Goal: Transaction & Acquisition: Download file/media

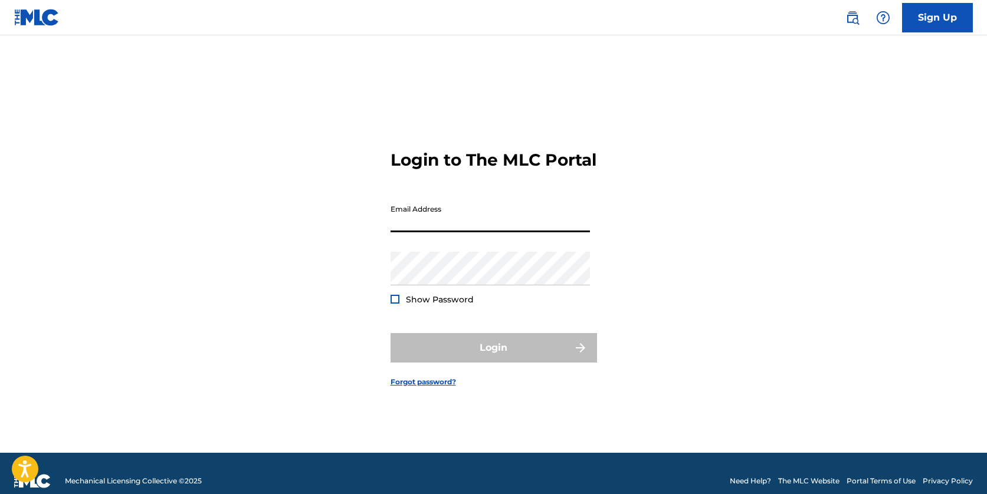
type input "[EMAIL_ADDRESS][DOMAIN_NAME]"
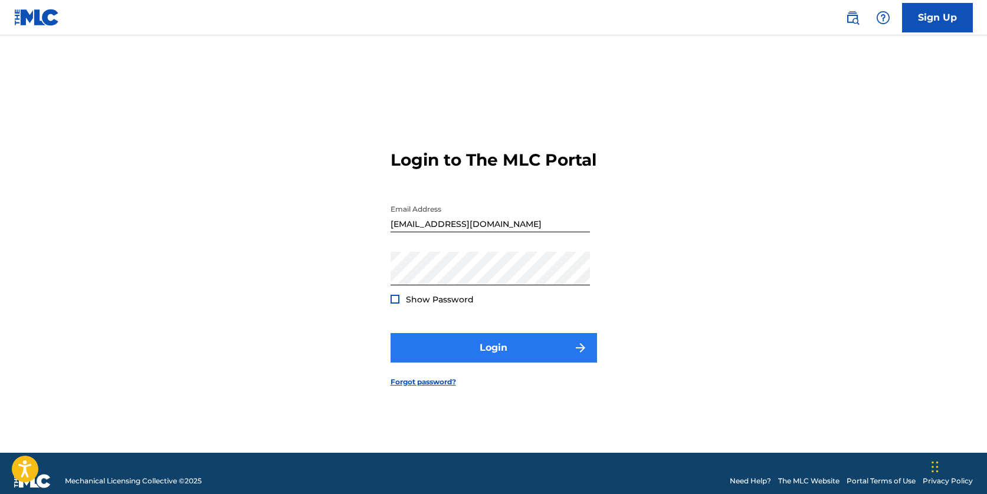
click at [494, 363] on button "Login" at bounding box center [493, 347] width 206 height 29
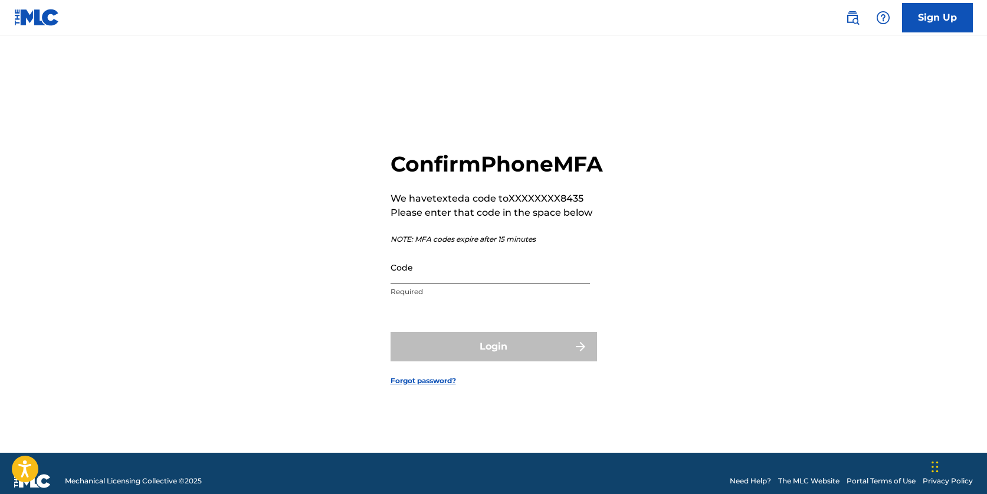
click at [479, 277] on input "Code" at bounding box center [489, 268] width 199 height 34
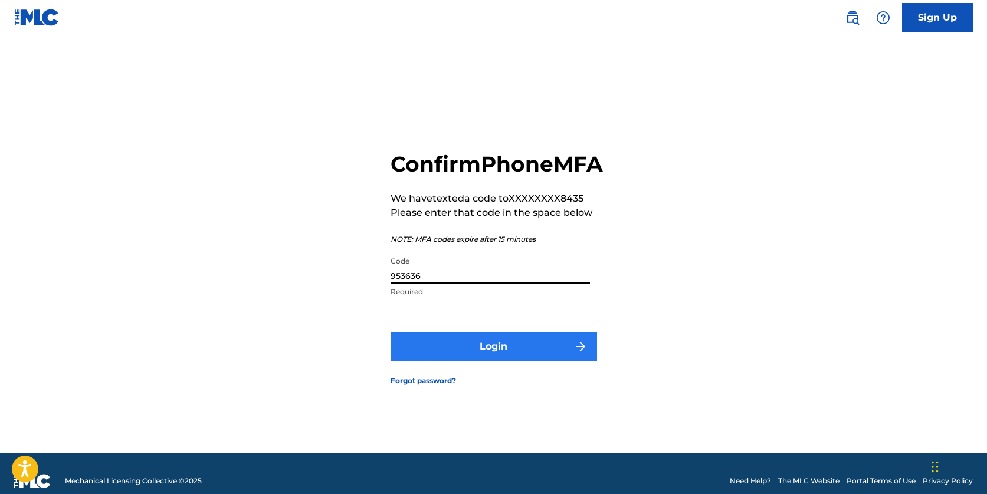
type input "953636"
click at [495, 352] on button "Login" at bounding box center [493, 346] width 206 height 29
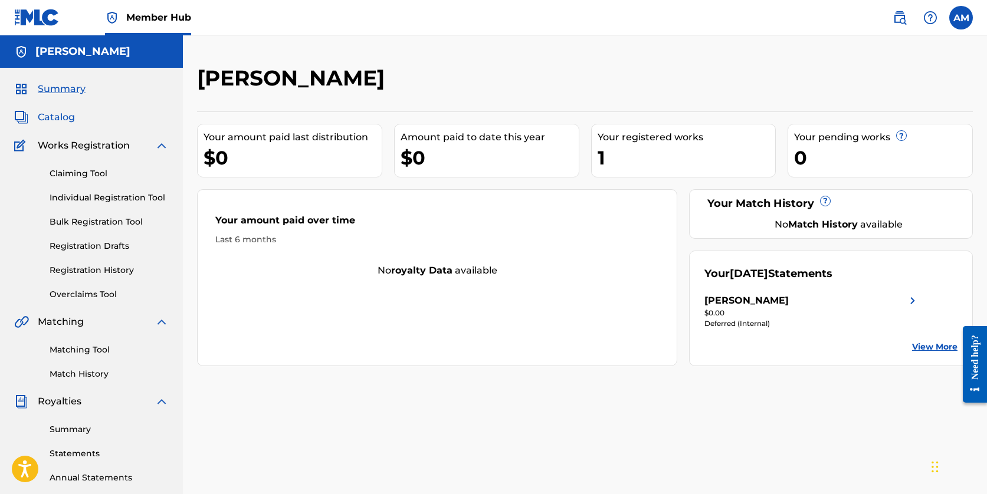
click at [59, 120] on span "Catalog" at bounding box center [56, 117] width 37 height 14
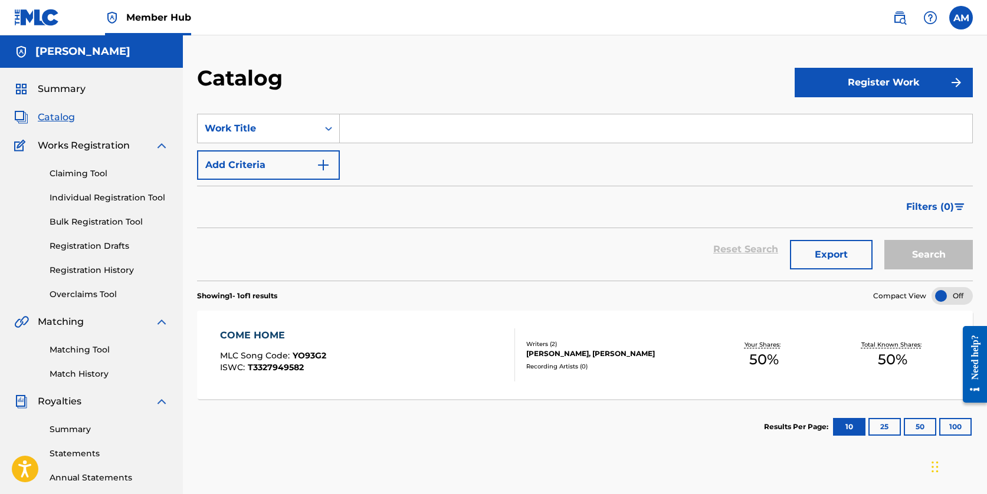
click at [380, 394] on div "COME HOME MLC Song Code : YO93G2 ISWC : T3327949582 Writers ( 2 ) [PERSON_NAME]…" at bounding box center [584, 355] width 775 height 88
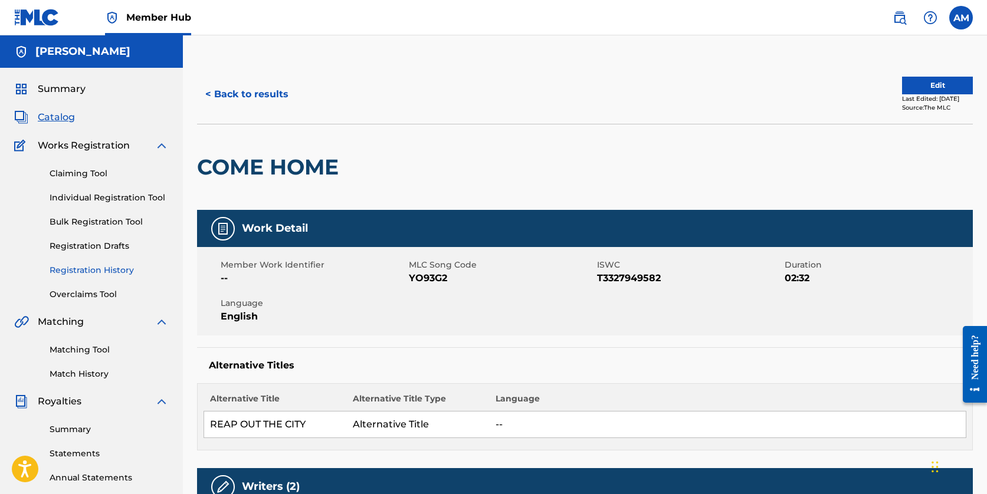
click at [106, 271] on link "Registration History" at bounding box center [109, 270] width 119 height 12
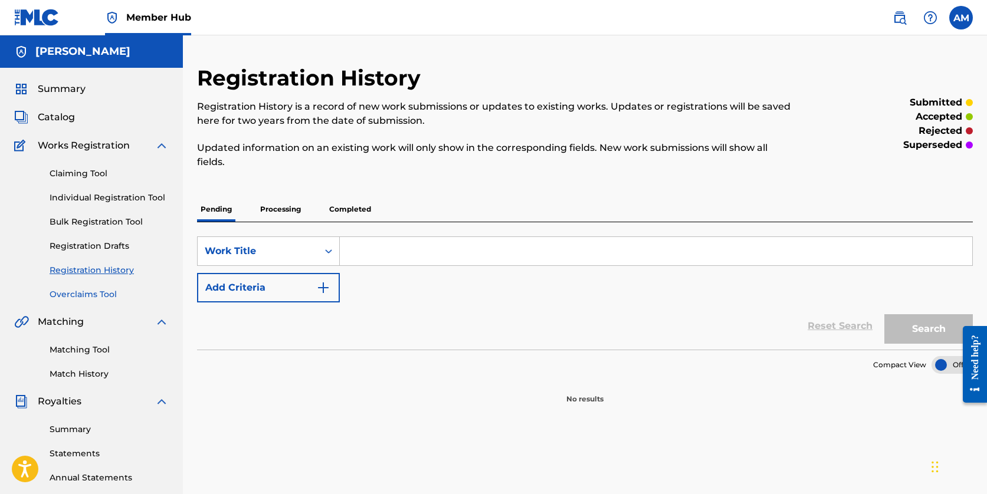
click at [110, 294] on link "Overclaims Tool" at bounding box center [109, 294] width 119 height 12
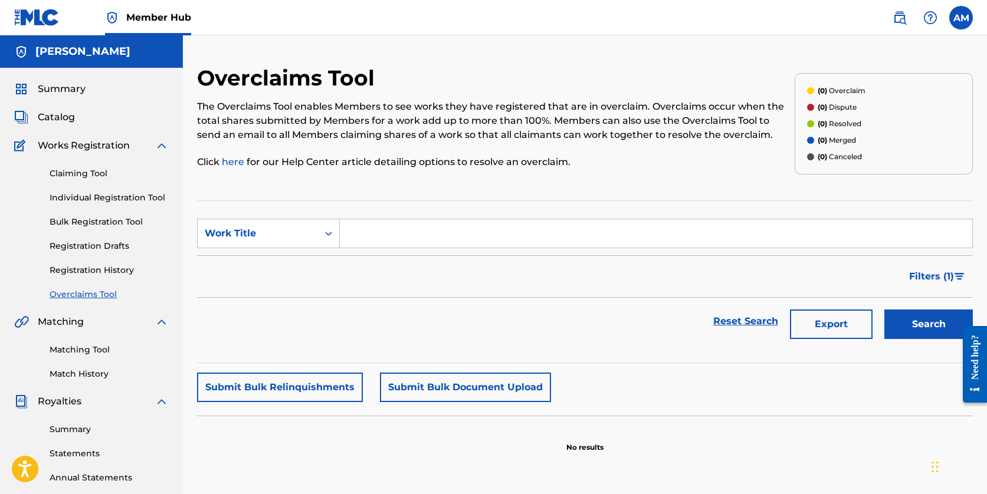
click at [118, 238] on div "Claiming Tool Individual Registration Tool Bulk Registration Tool Registration …" at bounding box center [91, 227] width 154 height 148
click at [119, 244] on link "Registration Drafts" at bounding box center [109, 246] width 119 height 12
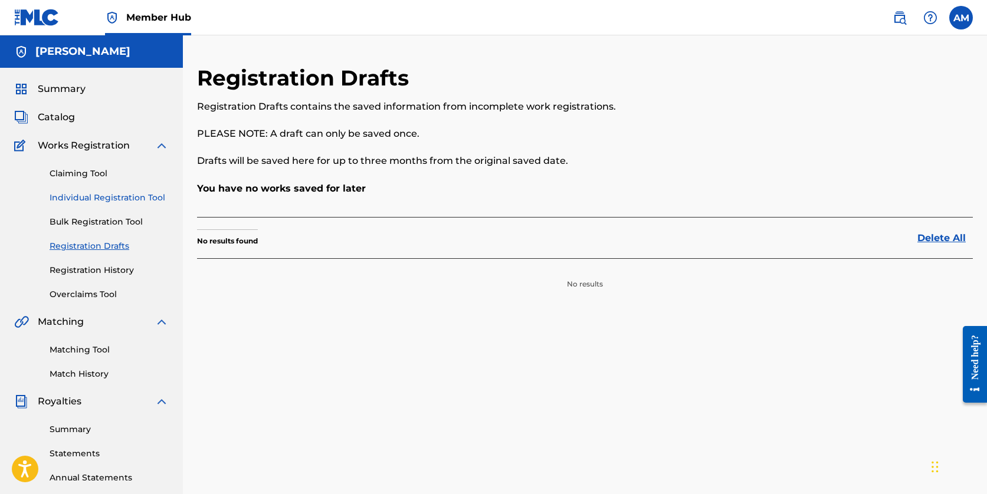
click at [121, 193] on link "Individual Registration Tool" at bounding box center [109, 198] width 119 height 12
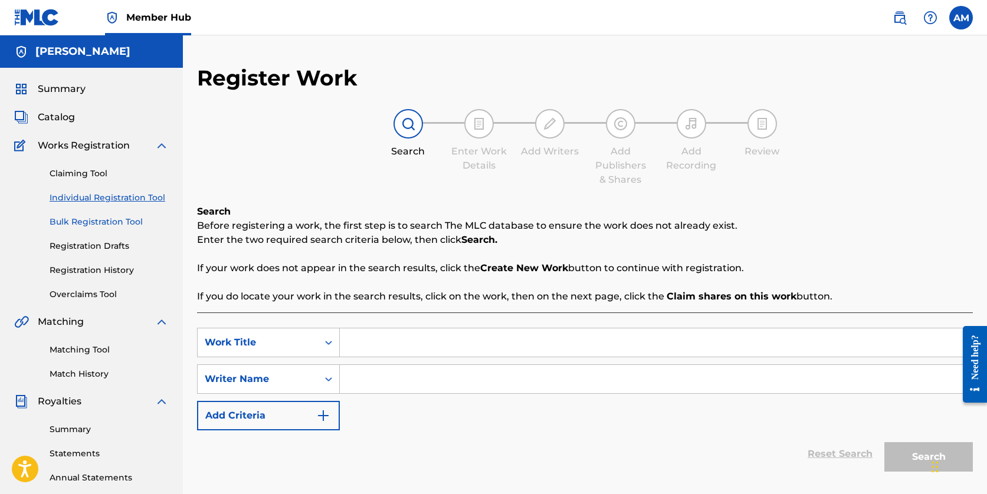
click at [120, 224] on link "Bulk Registration Tool" at bounding box center [109, 222] width 119 height 12
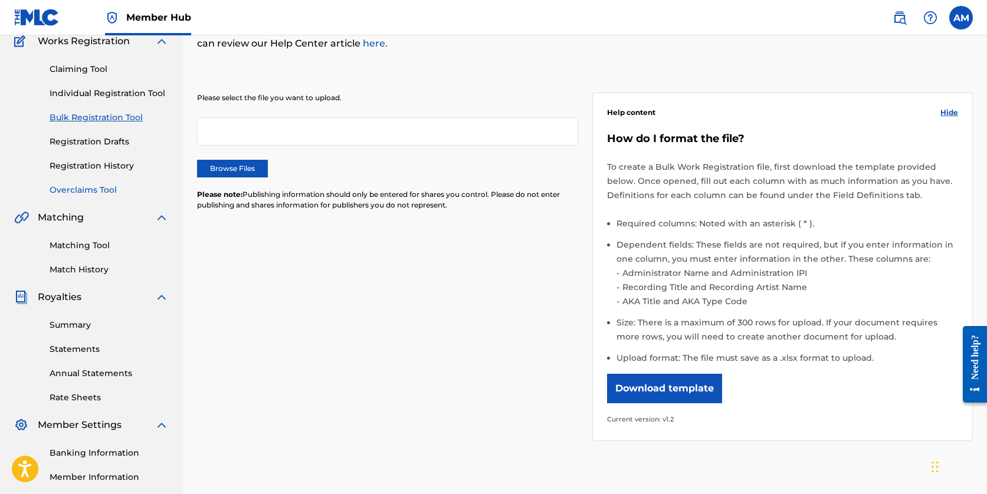
scroll to position [104, 1]
click at [100, 251] on link "Matching Tool" at bounding box center [108, 245] width 119 height 12
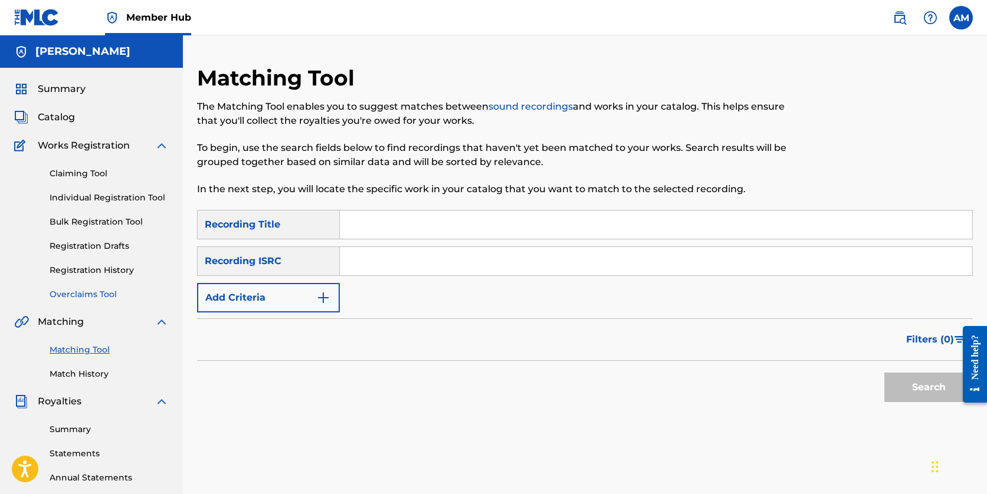
click at [104, 296] on link "Overclaims Tool" at bounding box center [109, 294] width 119 height 12
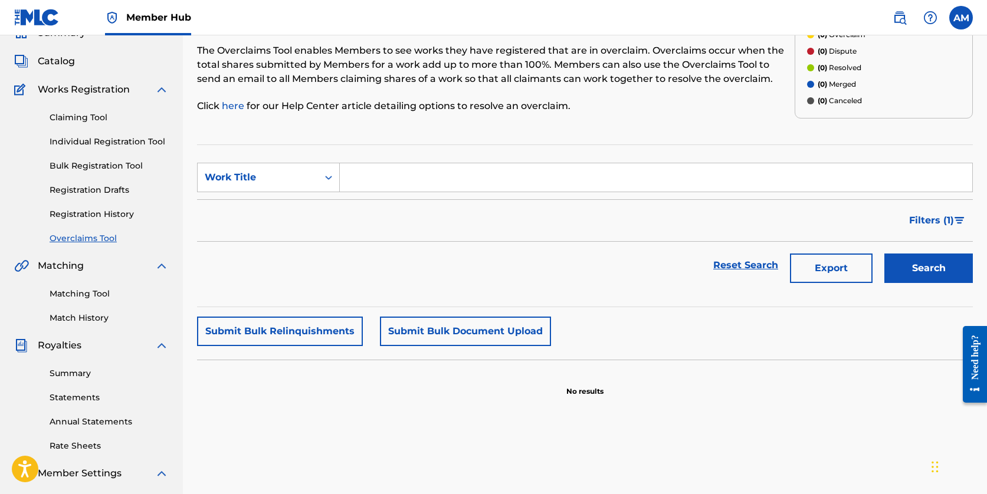
scroll to position [71, 0]
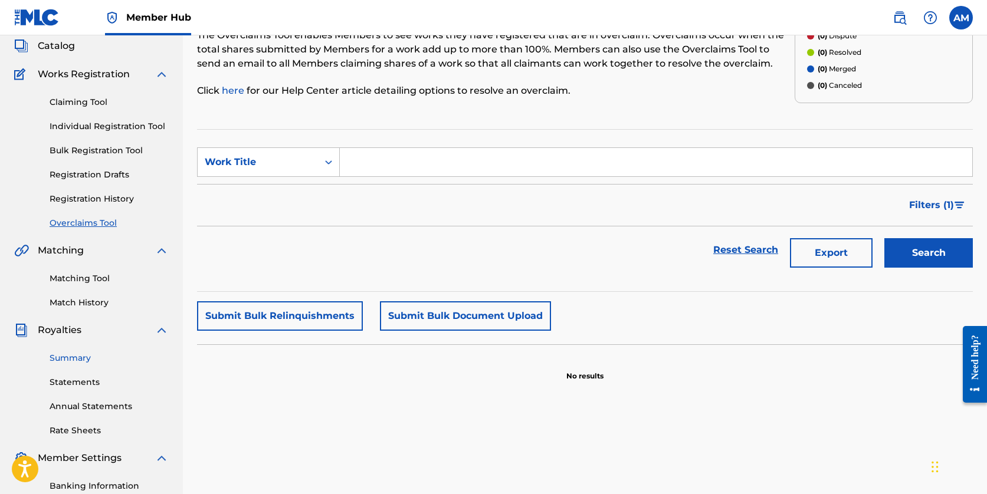
click at [91, 356] on link "Summary" at bounding box center [109, 358] width 119 height 12
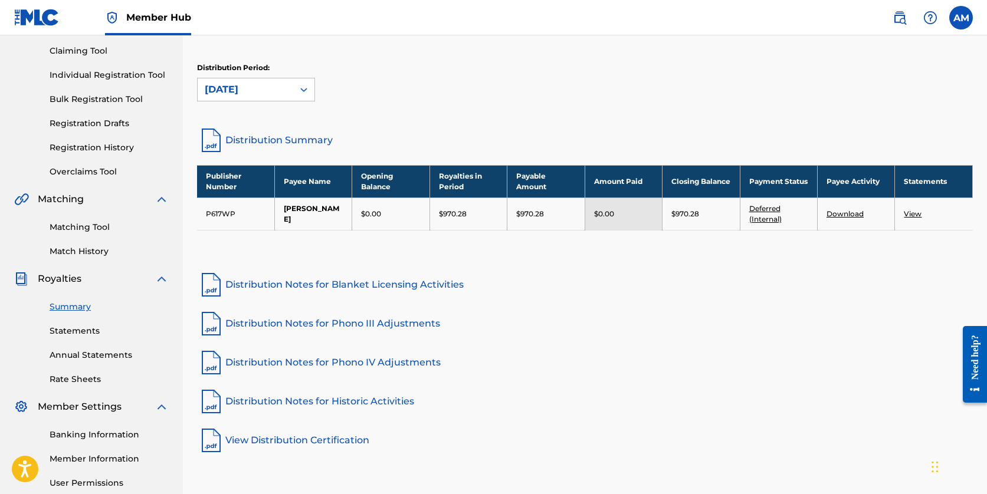
scroll to position [132, 0]
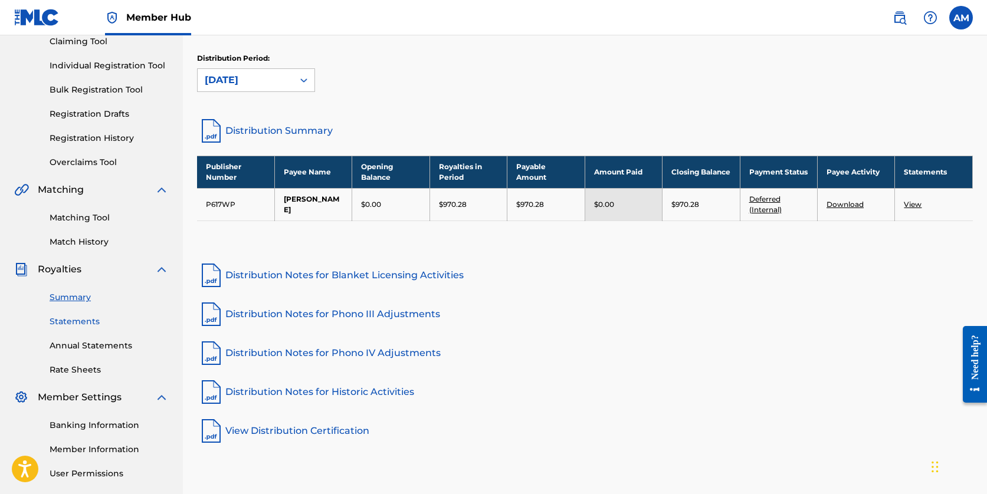
click at [78, 325] on link "Statements" at bounding box center [109, 321] width 119 height 12
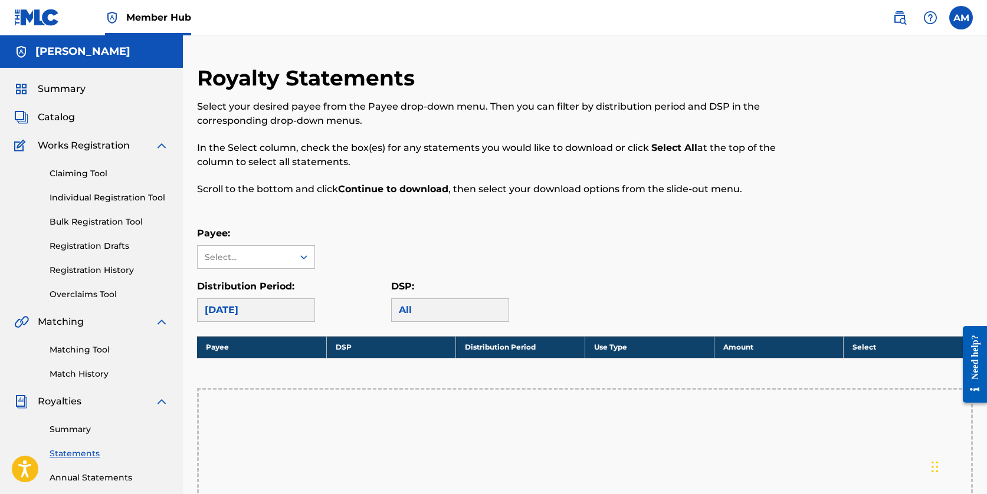
click at [265, 310] on div "[DATE]" at bounding box center [256, 310] width 118 height 24
click at [287, 269] on div "Payee: Select... Distribution Period: [DATE] DSP: All" at bounding box center [584, 274] width 775 height 96
click at [281, 255] on div "Select..." at bounding box center [245, 257] width 80 height 12
click at [285, 282] on div "[PERSON_NAME]" at bounding box center [256, 283] width 117 height 29
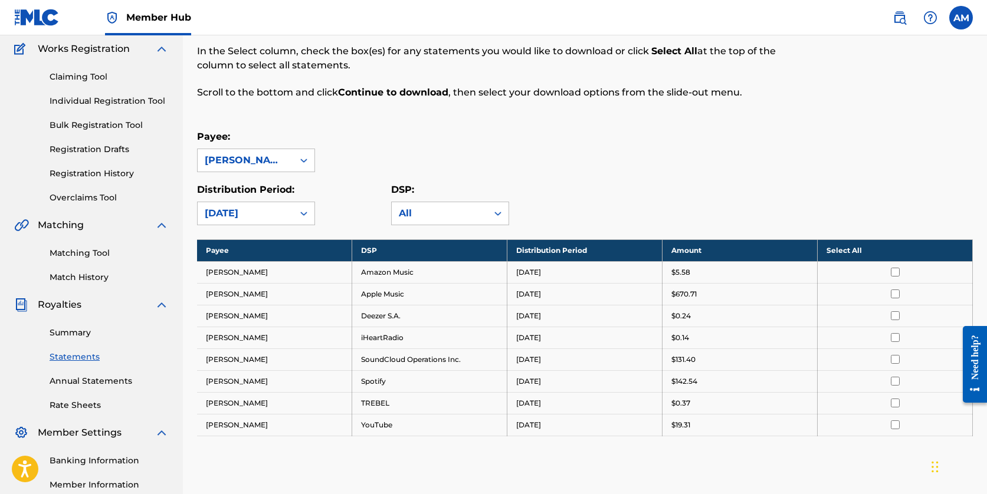
scroll to position [97, 0]
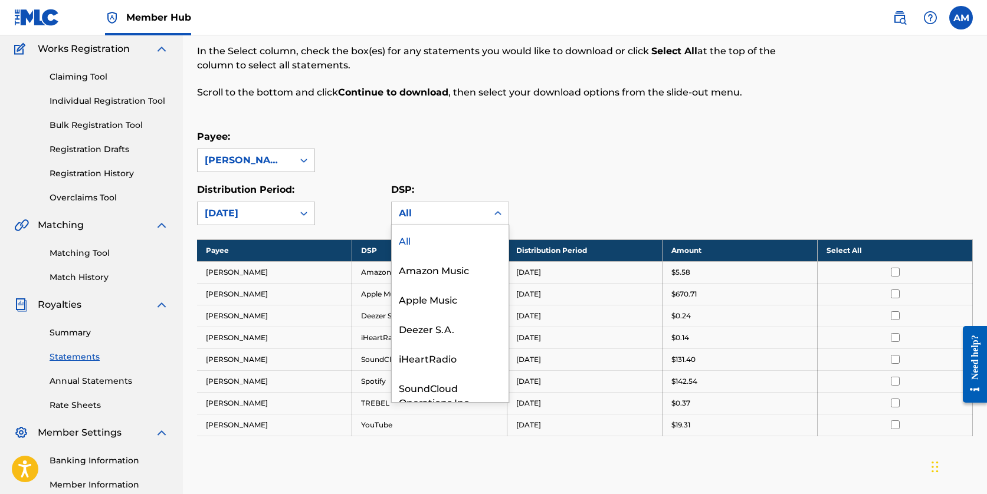
click at [445, 209] on div "All" at bounding box center [439, 213] width 81 height 14
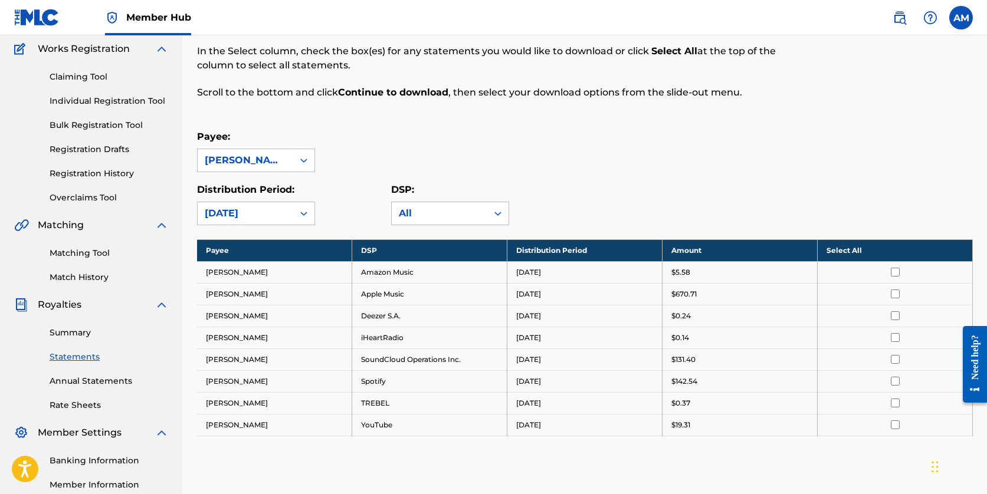
click at [445, 212] on div "All" at bounding box center [439, 213] width 81 height 14
click at [129, 386] on link "Annual Statements" at bounding box center [109, 381] width 119 height 12
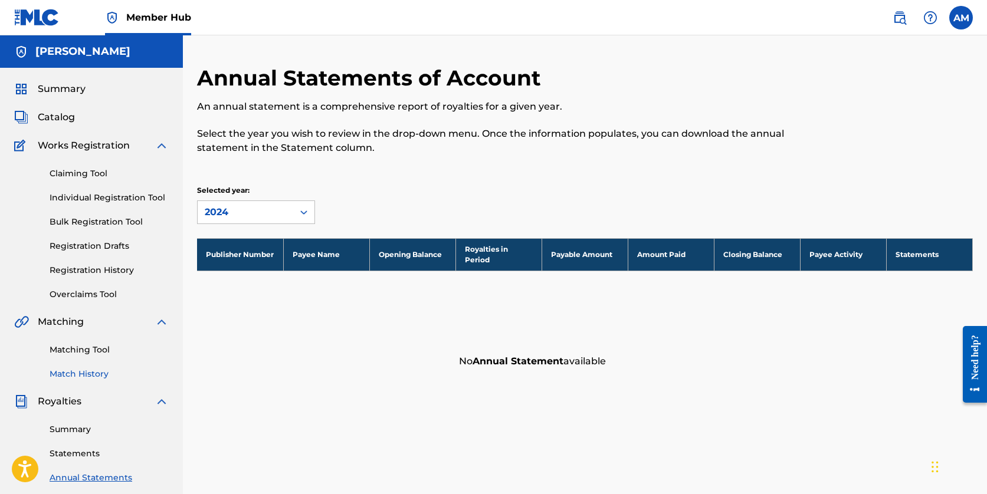
click at [99, 369] on link "Match History" at bounding box center [109, 374] width 119 height 12
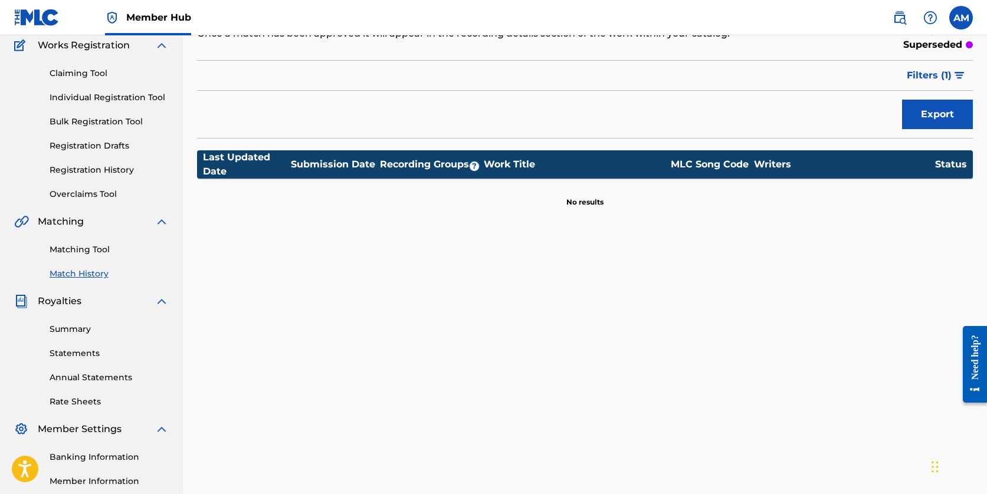
scroll to position [101, 0]
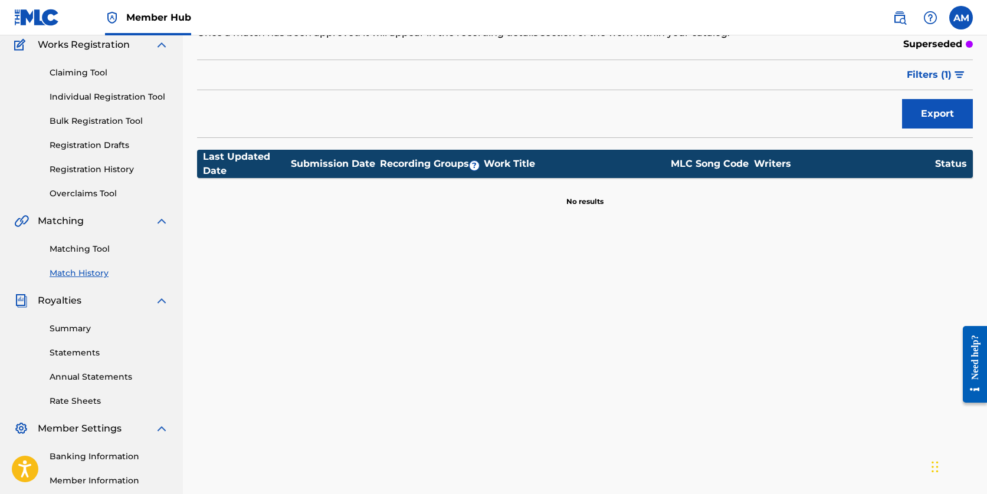
click at [72, 392] on div "Summary Statements Annual Statements Rate Sheets" at bounding box center [91, 358] width 154 height 100
click at [72, 403] on link "Rate Sheets" at bounding box center [109, 401] width 119 height 12
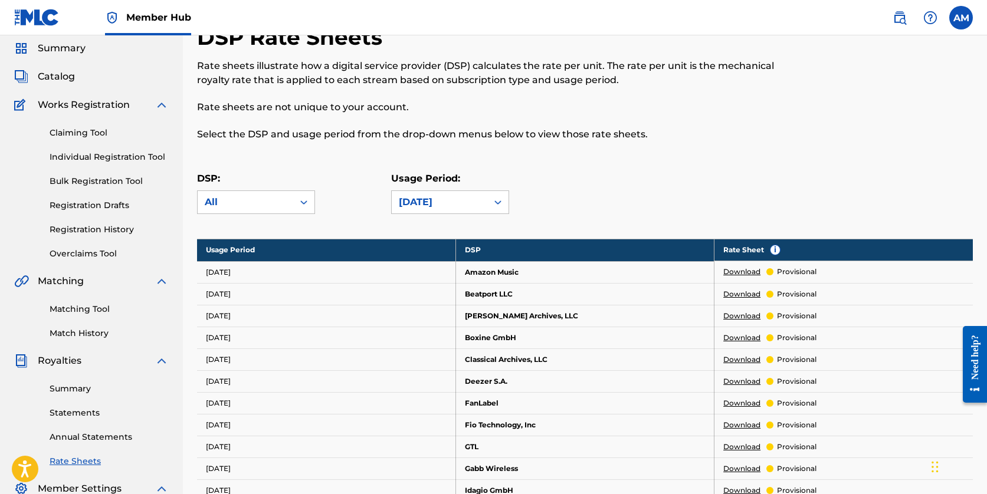
scroll to position [27, 0]
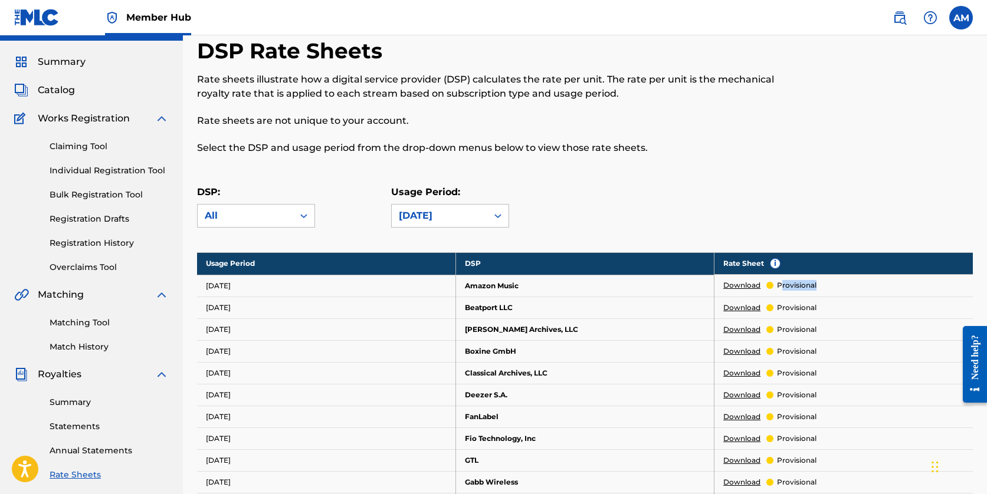
drag, startPoint x: 779, startPoint y: 287, endPoint x: 805, endPoint y: 292, distance: 26.6
click at [805, 292] on td "Download provisional" at bounding box center [843, 286] width 258 height 22
click at [823, 280] on td "Download provisional" at bounding box center [843, 286] width 258 height 22
drag, startPoint x: 821, startPoint y: 286, endPoint x: 777, endPoint y: 287, distance: 44.2
click at [777, 287] on td "Download provisional" at bounding box center [843, 286] width 258 height 22
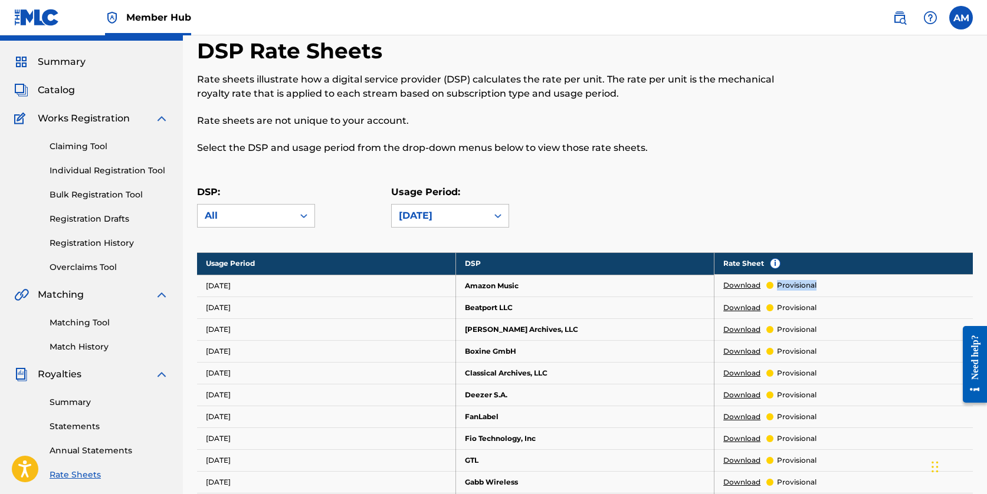
copy p "provisional"
click at [291, 206] on div "All" at bounding box center [246, 216] width 96 height 22
click at [291, 207] on div "All" at bounding box center [246, 216] width 96 height 22
click at [425, 218] on div "[DATE]" at bounding box center [439, 216] width 81 height 14
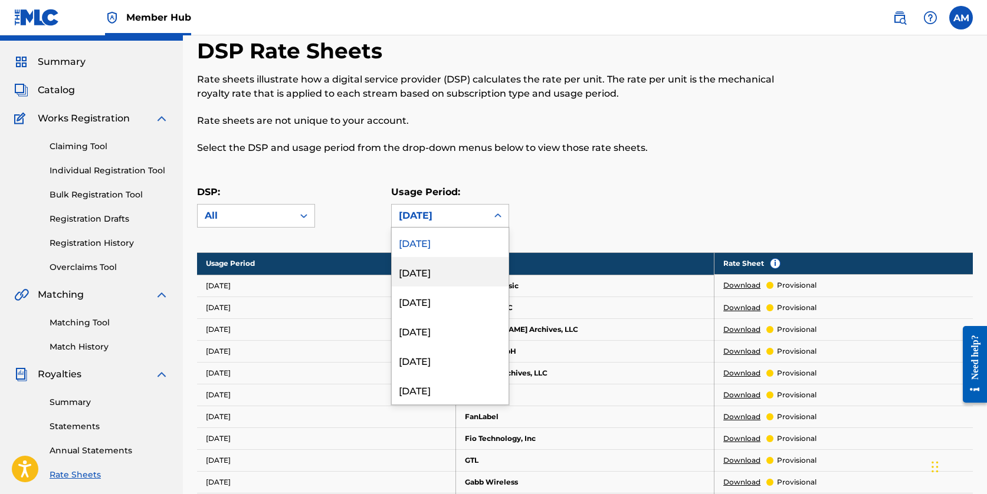
click at [435, 273] on div "[DATE]" at bounding box center [450, 271] width 117 height 29
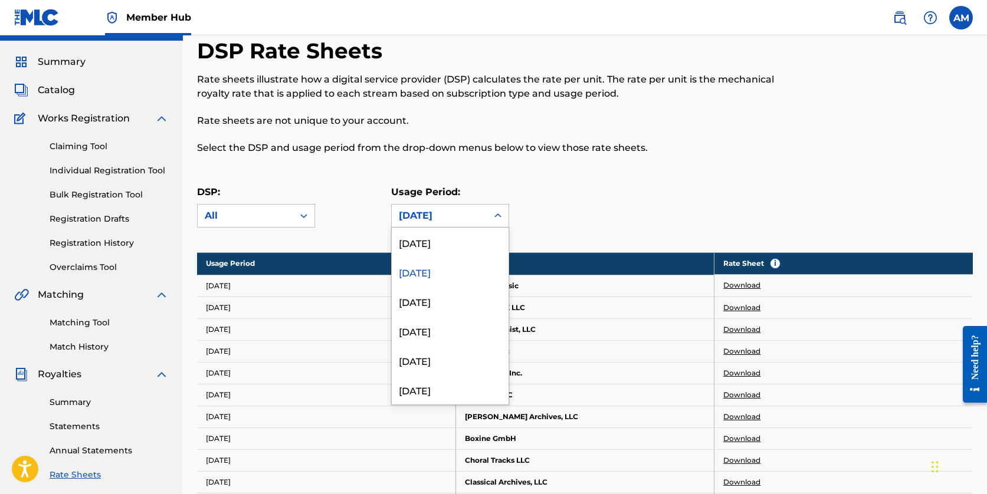
click at [444, 217] on div "[DATE]" at bounding box center [439, 216] width 81 height 14
click at [453, 242] on div "[DATE]" at bounding box center [450, 242] width 117 height 29
